Goal: Task Accomplishment & Management: Manage account settings

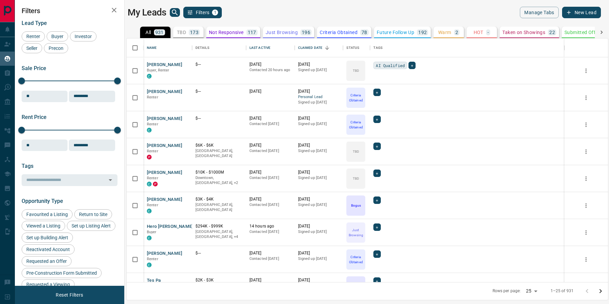
scroll to position [244, 481]
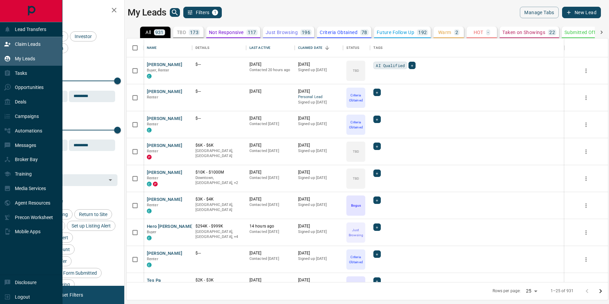
click at [8, 47] on icon at bounding box center [7, 44] width 7 height 7
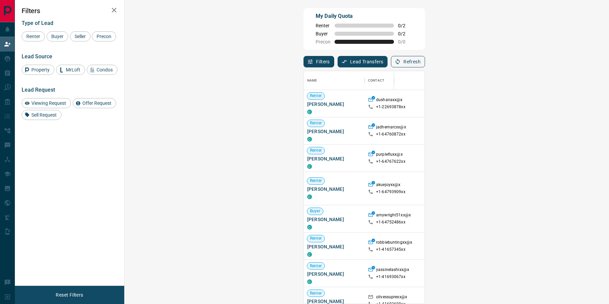
click at [425, 59] on button "Refresh" at bounding box center [408, 61] width 34 height 11
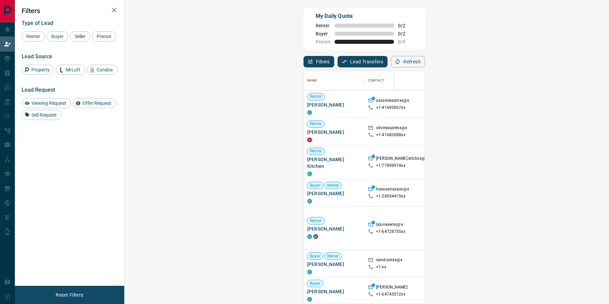
scroll to position [170, 0]
click at [564, 224] on span "Viewing Request ( 1 )" at bounding box center [582, 227] width 37 height 7
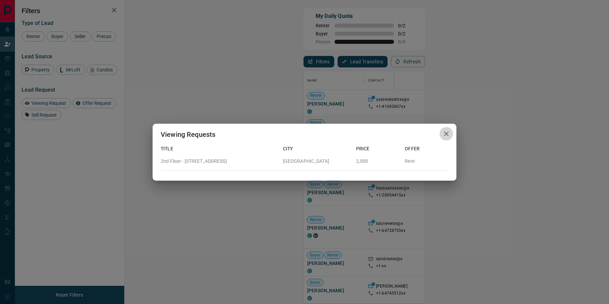
click at [446, 133] on icon "button" at bounding box center [446, 134] width 8 height 8
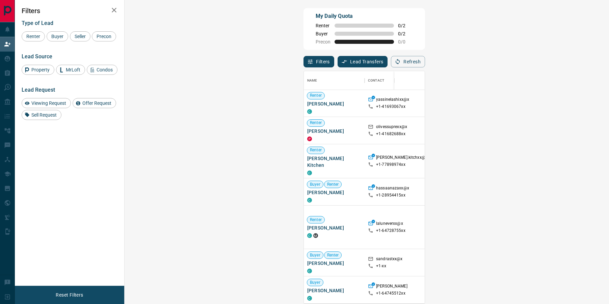
click at [559, 261] on icon at bounding box center [561, 263] width 5 height 5
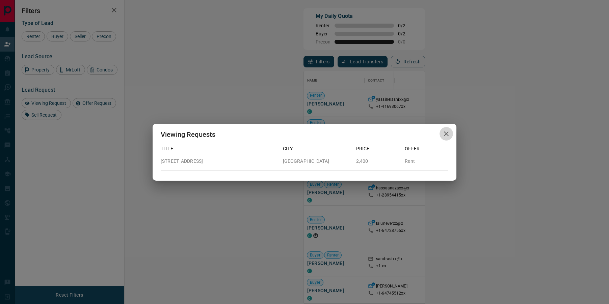
click at [445, 132] on icon "button" at bounding box center [446, 134] width 8 height 8
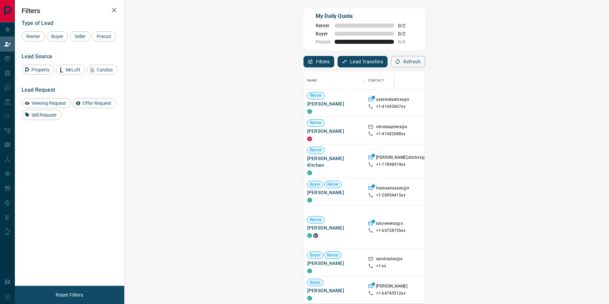
click at [564, 225] on span "Viewing Request ( 1 )" at bounding box center [582, 227] width 37 height 5
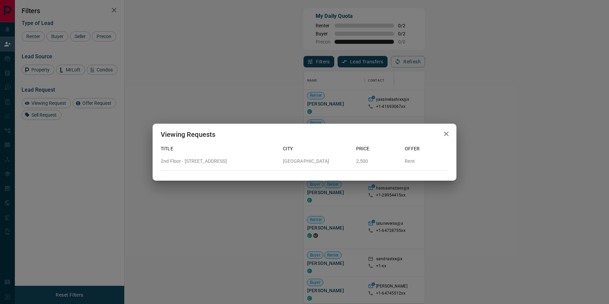
click at [446, 134] on icon "button" at bounding box center [446, 134] width 5 height 5
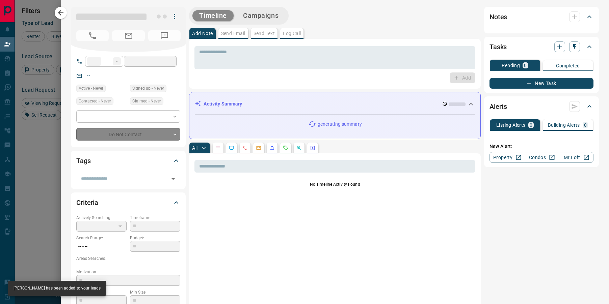
type input "**"
type input "**********"
type input "**"
type input "*********"
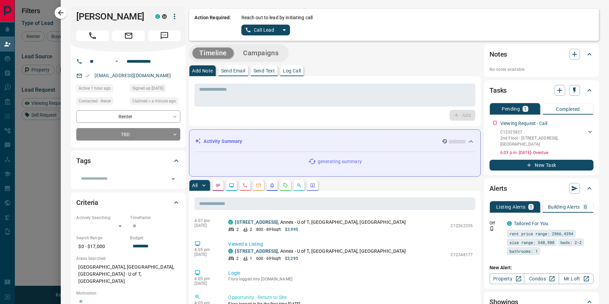
scroll to position [0, 0]
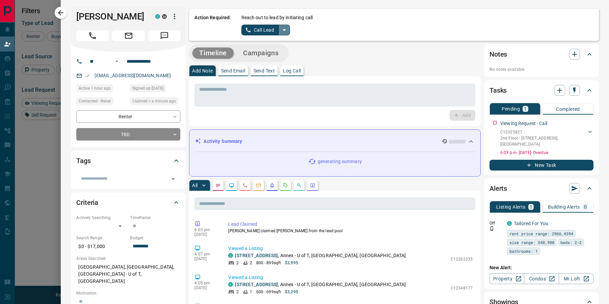
click at [286, 30] on icon "split button" at bounding box center [284, 30] width 8 height 8
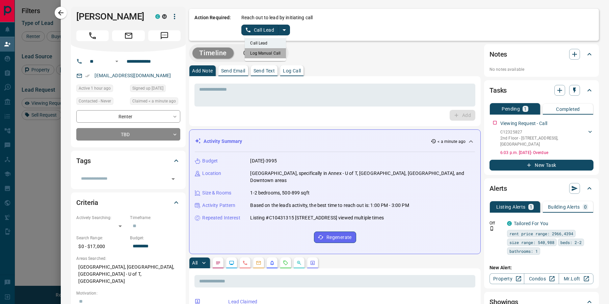
click at [268, 55] on li "Log Manual Call" at bounding box center [265, 53] width 41 height 10
click at [257, 30] on button "Log Manual Call" at bounding box center [263, 30] width 45 height 11
click at [247, 28] on button "Yes" at bounding box center [247, 30] width 13 height 10
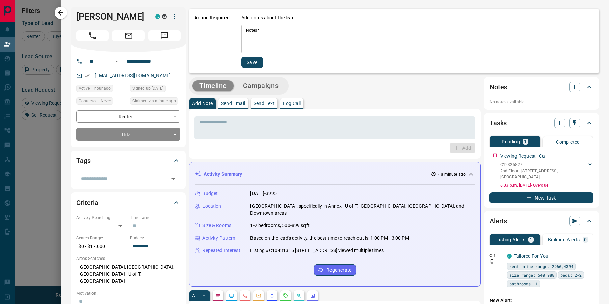
click at [263, 40] on textarea "Notes   *" at bounding box center [417, 39] width 343 height 23
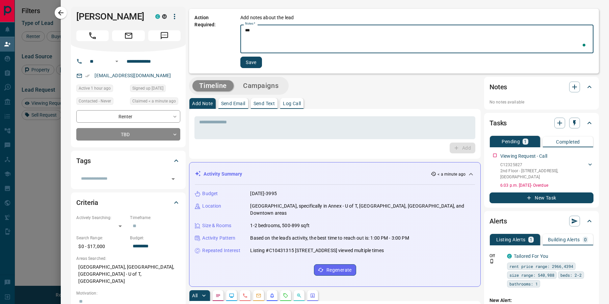
type textarea "***"
click at [255, 61] on button "Save" at bounding box center [251, 62] width 22 height 11
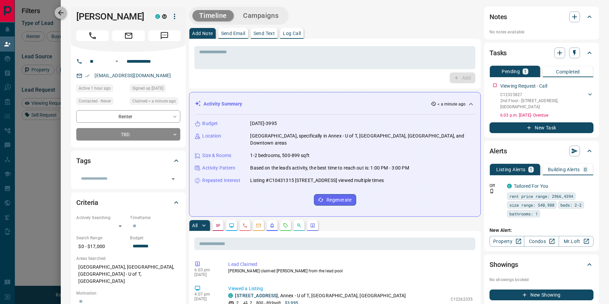
click at [62, 13] on icon "button" at bounding box center [61, 13] width 8 height 8
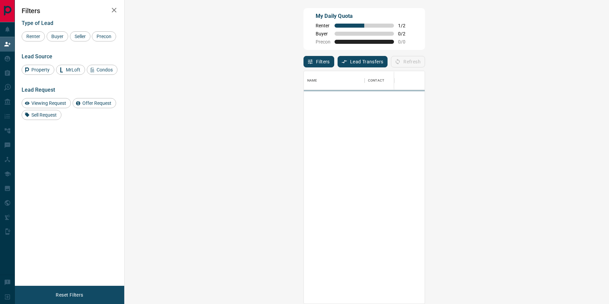
scroll to position [233, 470]
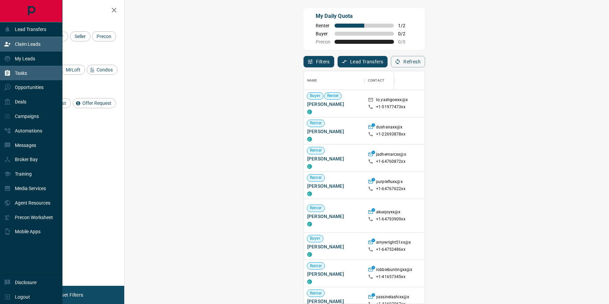
click at [13, 72] on div "Tasks" at bounding box center [15, 72] width 23 height 11
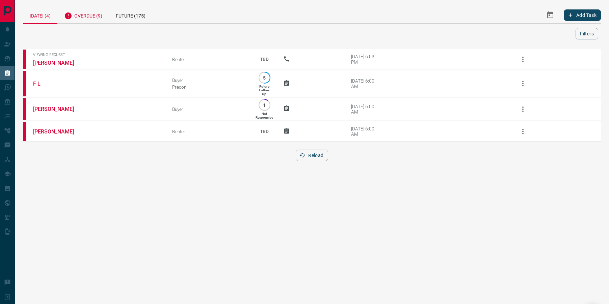
click at [97, 18] on div "Overdue (9)" at bounding box center [83, 15] width 52 height 17
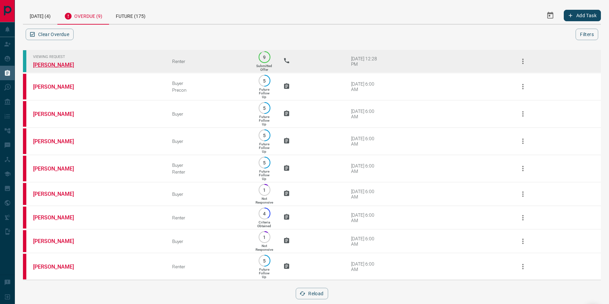
click at [52, 64] on link "[PERSON_NAME]" at bounding box center [58, 65] width 51 height 6
